Goal: Go to known website: Access a specific website the user already knows

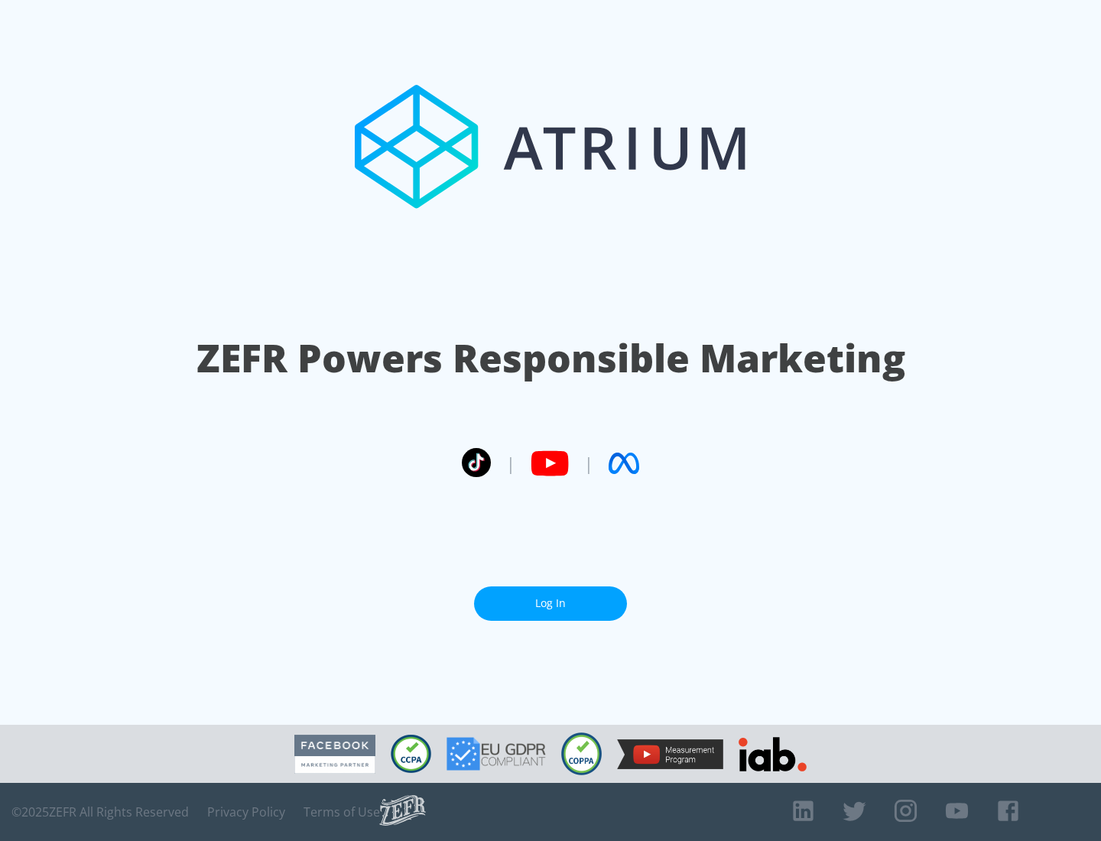
click at [551, 597] on link "Log In" at bounding box center [550, 604] width 153 height 34
